Goal: Register for event/course

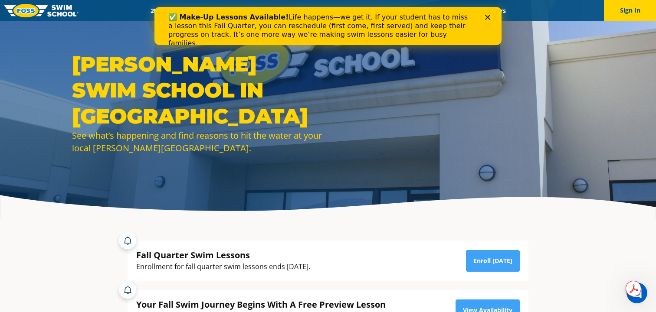
click at [487, 17] on polygon "Close" at bounding box center [487, 17] width 5 height 5
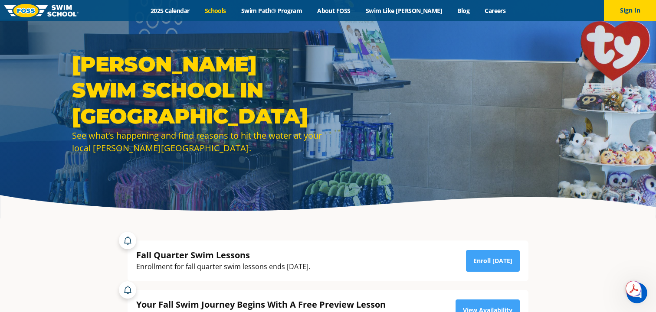
click at [232, 13] on link "Schools" at bounding box center [215, 11] width 36 height 8
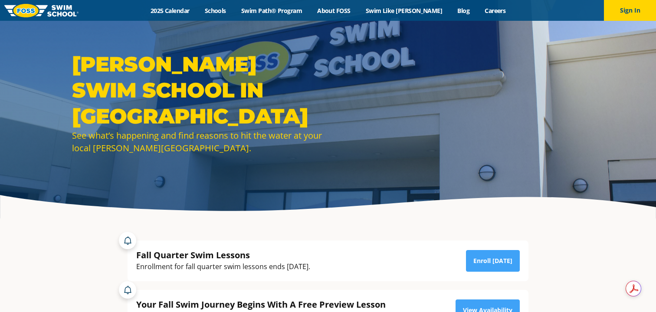
click at [274, 11] on link "Swim Path® Program" at bounding box center [271, 11] width 76 height 8
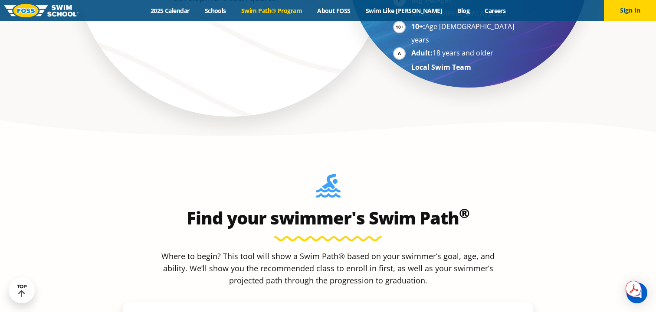
scroll to position [633, 0]
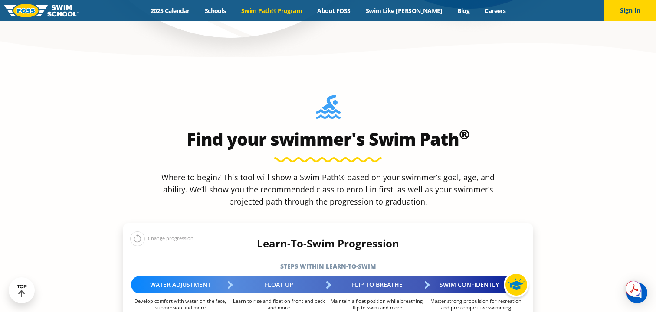
scroll to position [710, 0]
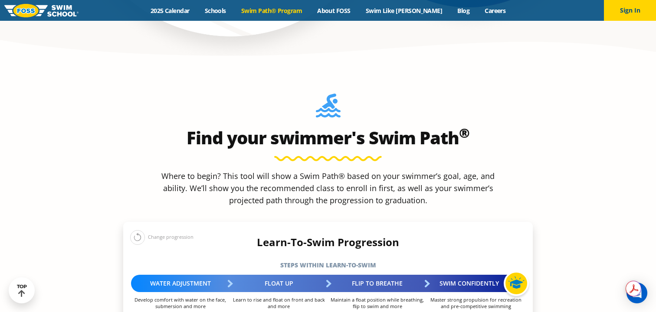
select select "6-months---1-year"
select select "6-months---1-year-first-in-water-experience"
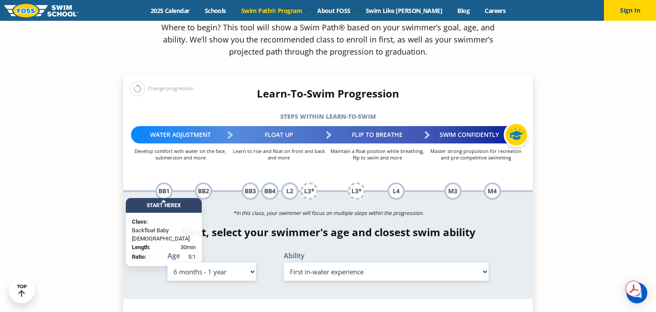
scroll to position [862, 0]
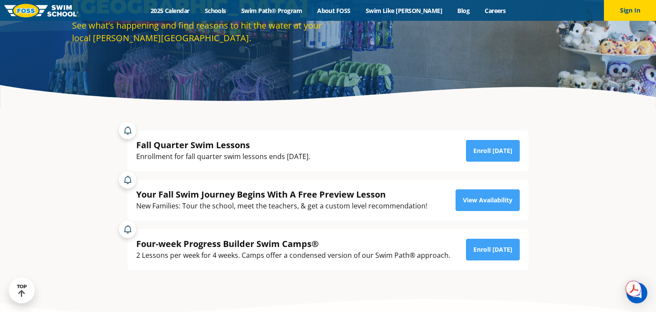
scroll to position [112, 0]
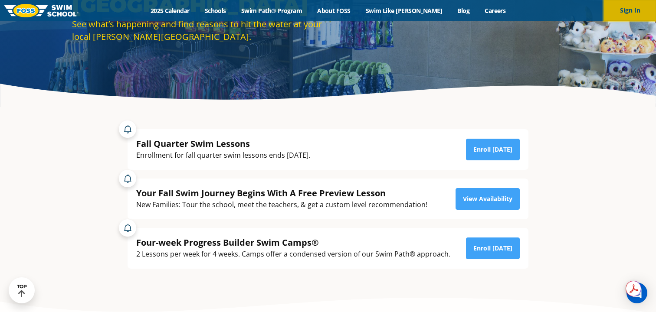
click at [627, 10] on button "Sign In" at bounding box center [630, 10] width 52 height 21
